Goal: Information Seeking & Learning: Learn about a topic

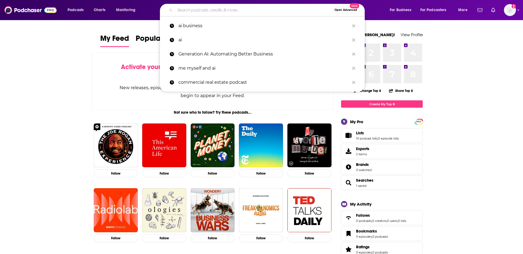
paste input "REdirect"
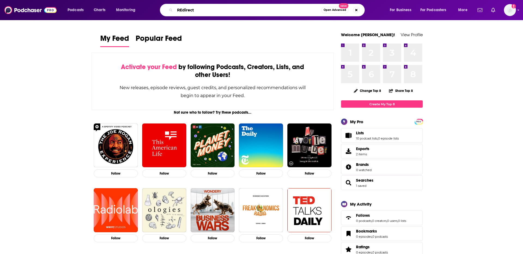
type input "REdirect"
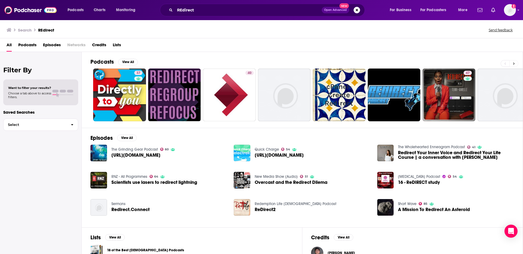
click at [514, 63] on icon at bounding box center [514, 63] width 2 height 2
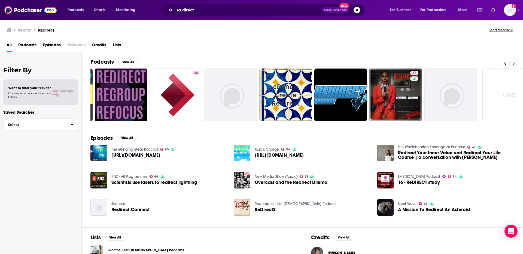
scroll to position [0, 68]
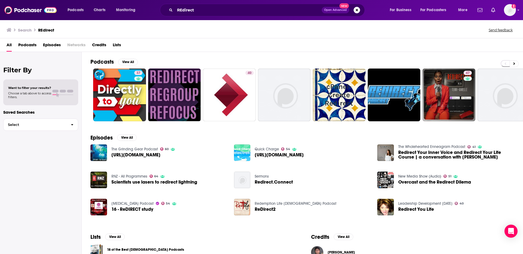
click at [178, 35] on div "Search REdirect Send feedback" at bounding box center [261, 29] width 523 height 19
click at [128, 60] on button "View All" at bounding box center [128, 62] width 20 height 7
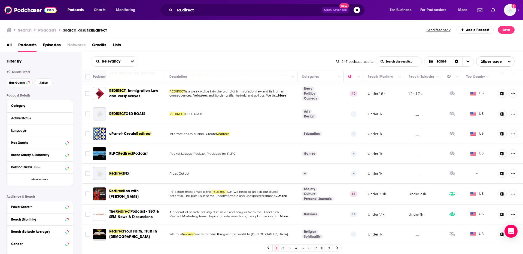
scroll to position [38, 0]
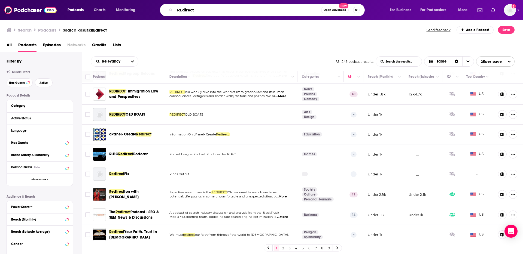
click at [209, 11] on input "REdirect" at bounding box center [248, 10] width 146 height 9
type input "smart business revolution"
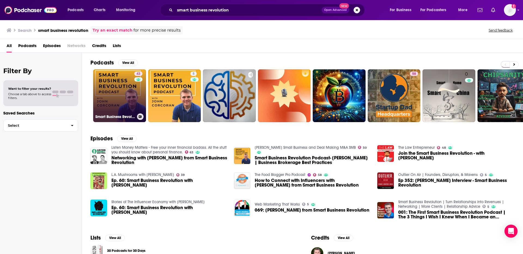
click at [120, 94] on link "43 Smart Business Revolution | Turn Relationships into Revenues | Networking | …" at bounding box center [119, 95] width 53 height 53
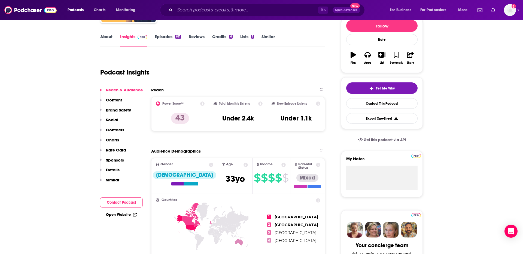
scroll to position [76, 0]
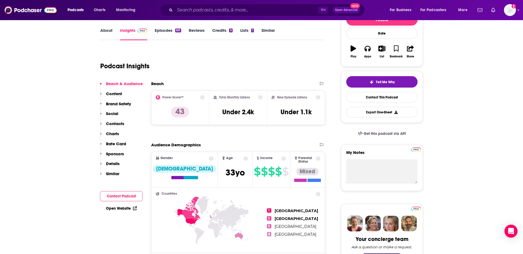
click at [103, 29] on link "About" at bounding box center [106, 34] width 12 height 13
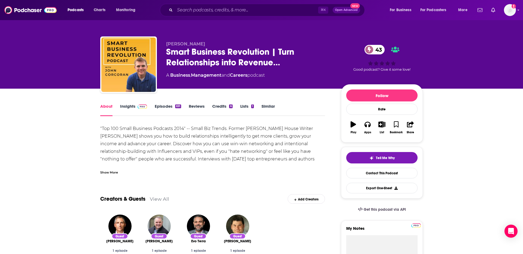
click at [116, 171] on div "Show More" at bounding box center [109, 172] width 18 height 5
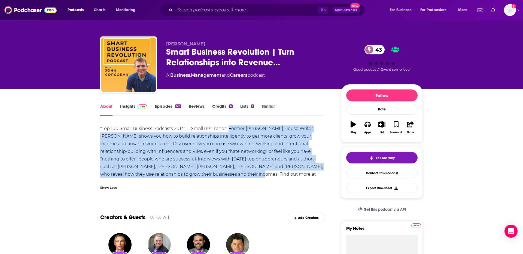
drag, startPoint x: 228, startPoint y: 129, endPoint x: 188, endPoint y: 174, distance: 60.0
click at [188, 174] on div ""Top 100 Small Business Podcasts 2014" -- Small Biz Trends. Former Clinton Whit…" at bounding box center [212, 155] width 225 height 61
copy div "Former Clinton White House Writer John Corcoran shows you how to build relation…"
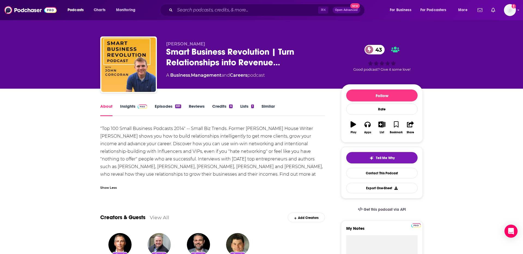
click at [212, 172] on div ""Top 100 Small Business Podcasts 2014" -- Small Biz Trends. Former Clinton Whit…" at bounding box center [212, 155] width 225 height 61
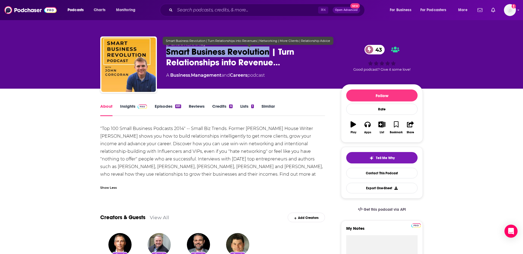
drag, startPoint x: 167, startPoint y: 52, endPoint x: 270, endPoint y: 52, distance: 103.5
click at [270, 52] on span "Smart Business Revolution | Turn Relationships into Revenue…" at bounding box center [249, 57] width 166 height 21
copy h1 "Smart Business Revolution"
